Goal: Task Accomplishment & Management: Manage account settings

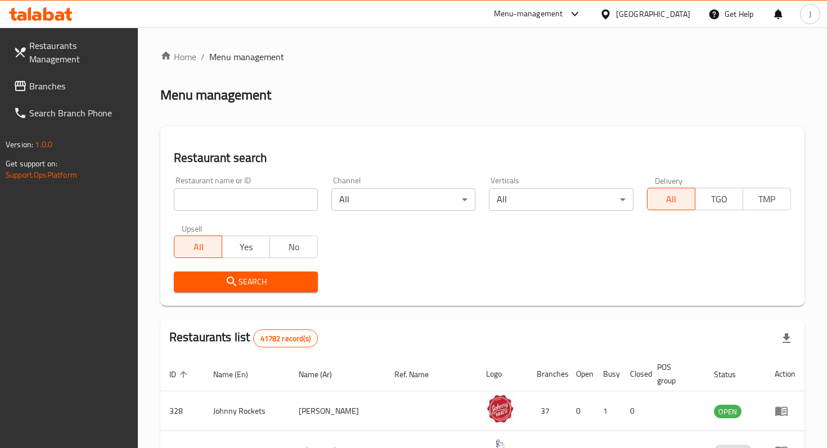
click at [205, 198] on input "search" at bounding box center [246, 199] width 144 height 23
type input "akleh"
click button "Search" at bounding box center [246, 282] width 144 height 21
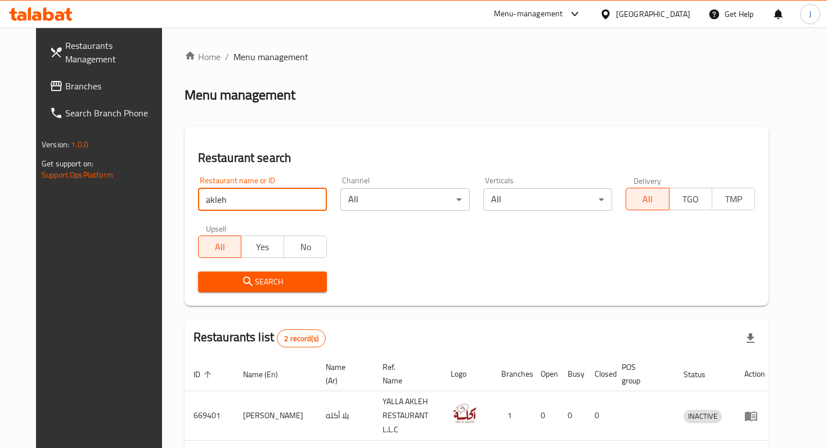
scroll to position [84, 0]
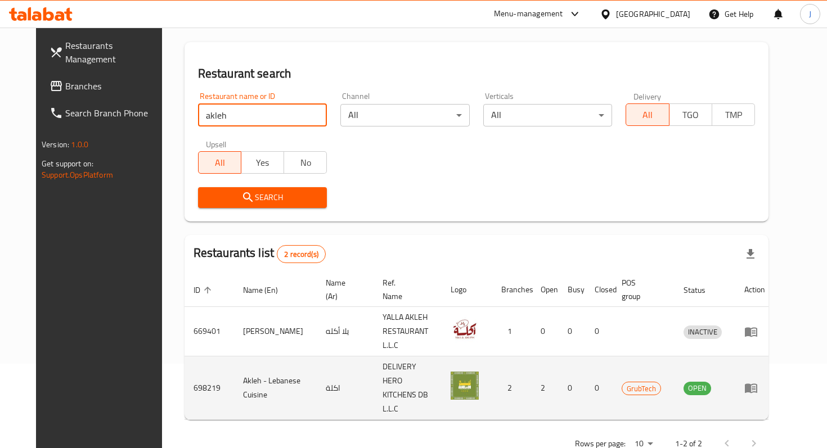
click at [757, 384] on icon "enhanced table" at bounding box center [751, 389] width 12 height 10
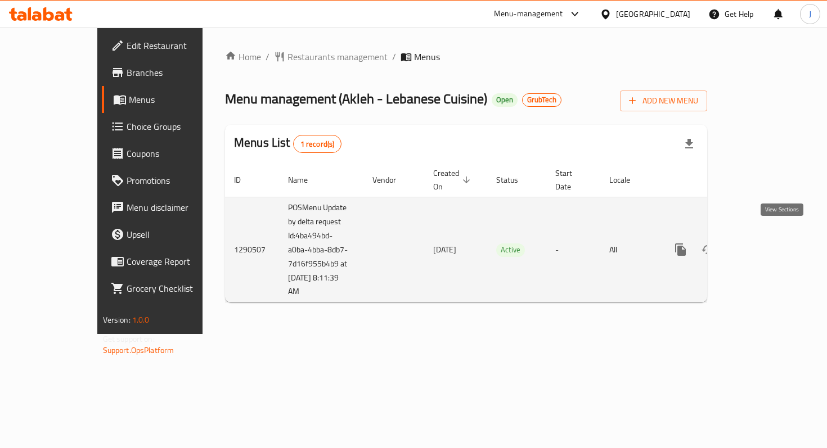
click at [767, 245] on icon "enhanced table" at bounding box center [762, 250] width 10 height 10
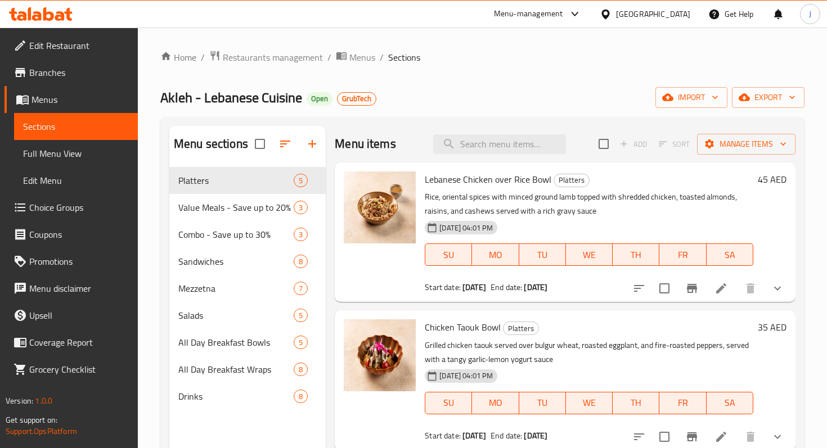
click at [314, 144] on div at bounding box center [290, 144] width 71 height 27
click at [312, 145] on div at bounding box center [290, 144] width 71 height 27
click at [311, 142] on div at bounding box center [290, 144] width 71 height 27
click at [314, 149] on div at bounding box center [290, 144] width 71 height 27
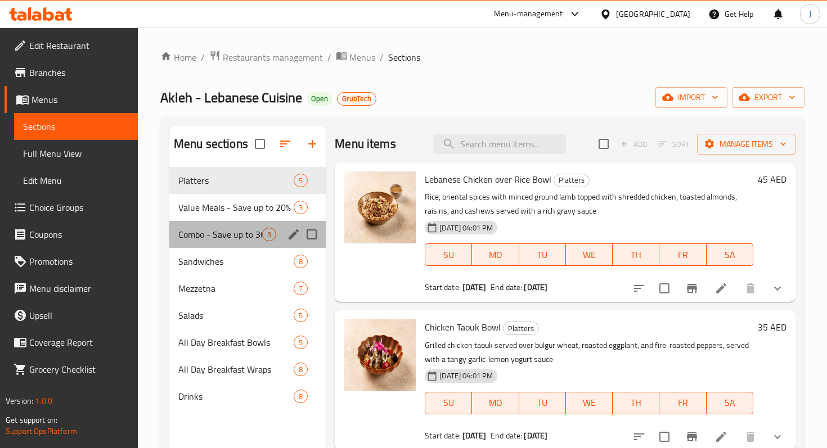
click at [242, 223] on div "Combo - Save up to 30% 3" at bounding box center [247, 234] width 156 height 27
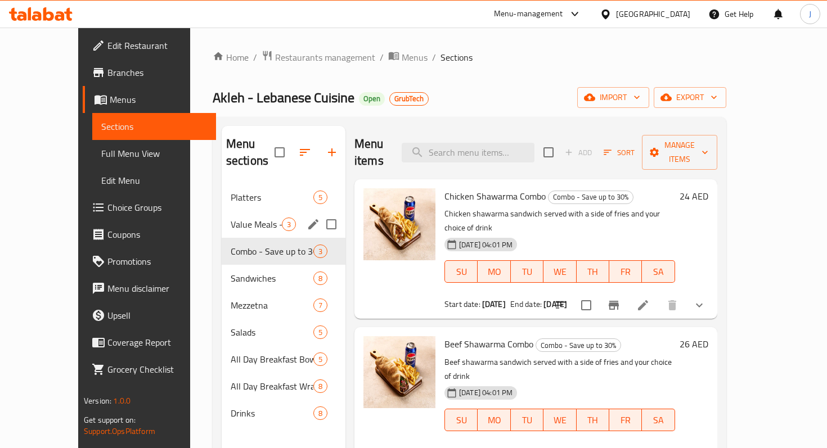
click at [257, 218] on span "Value Meals - Save up to 20%" at bounding box center [256, 225] width 51 height 14
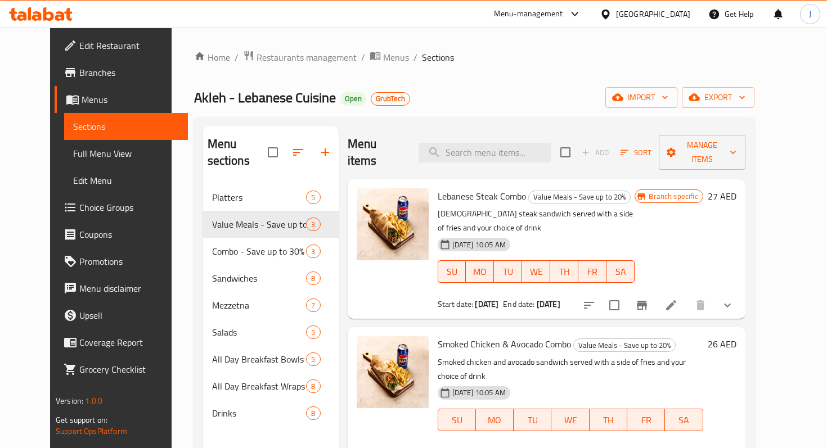
click at [312, 143] on div at bounding box center [303, 152] width 71 height 27
click at [312, 146] on div at bounding box center [303, 152] width 71 height 27
click at [320, 145] on div at bounding box center [303, 152] width 71 height 27
click at [314, 146] on div at bounding box center [303, 152] width 71 height 27
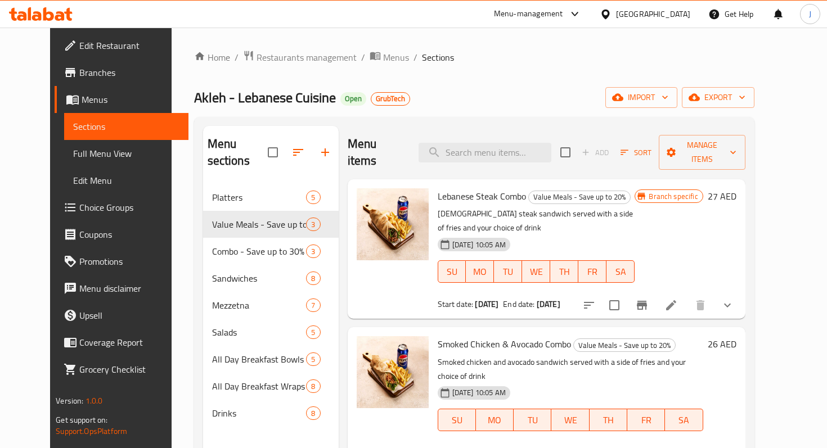
click at [314, 146] on div at bounding box center [303, 152] width 71 height 27
